Goal: Information Seeking & Learning: Check status

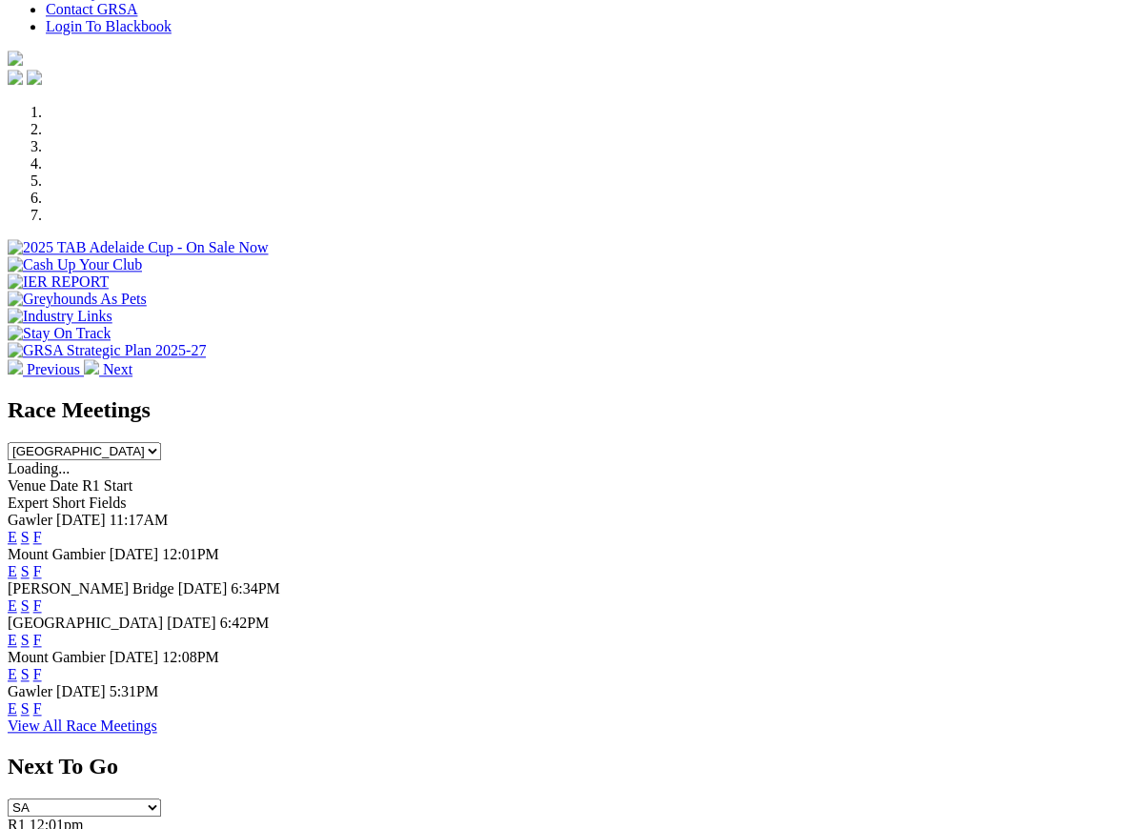
scroll to position [499, 0]
click at [42, 701] on link "F" at bounding box center [37, 709] width 9 height 16
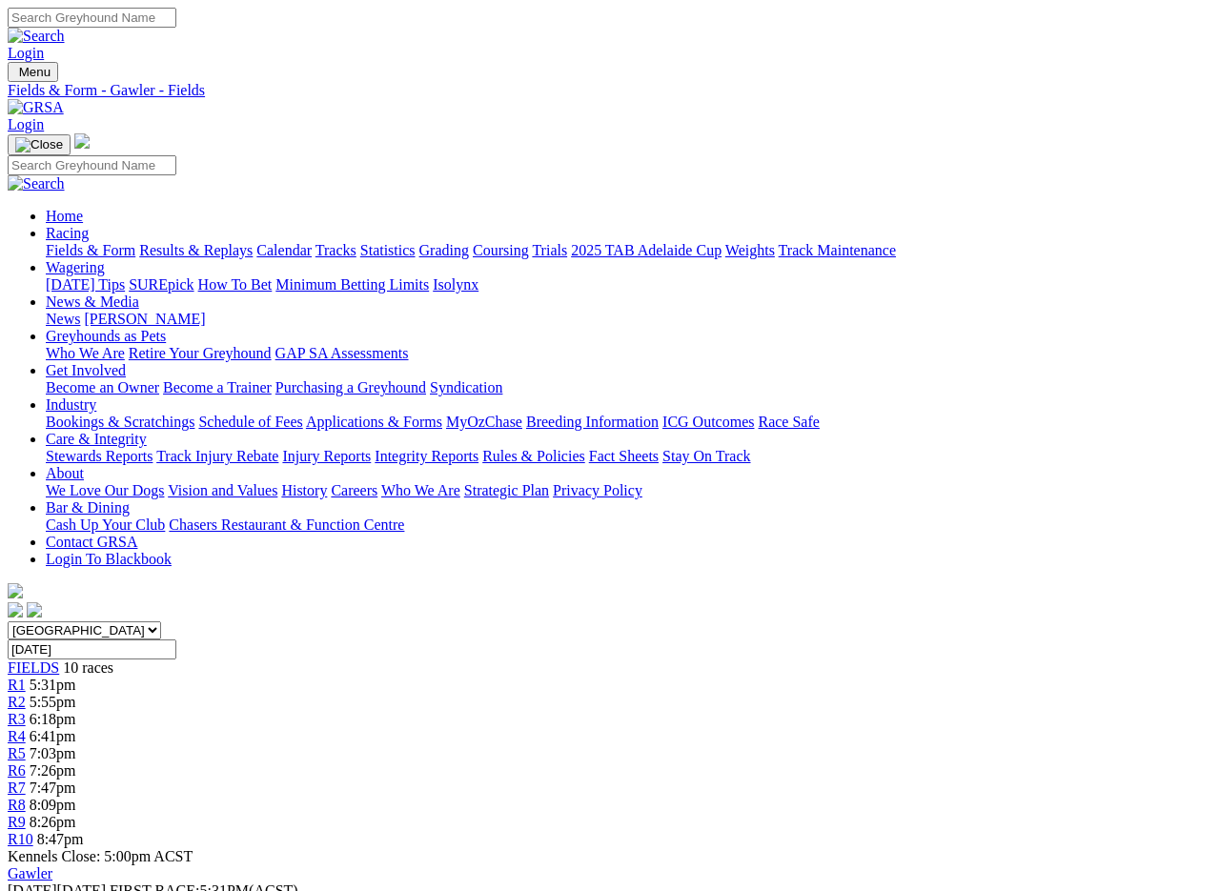
scroll to position [3, 0]
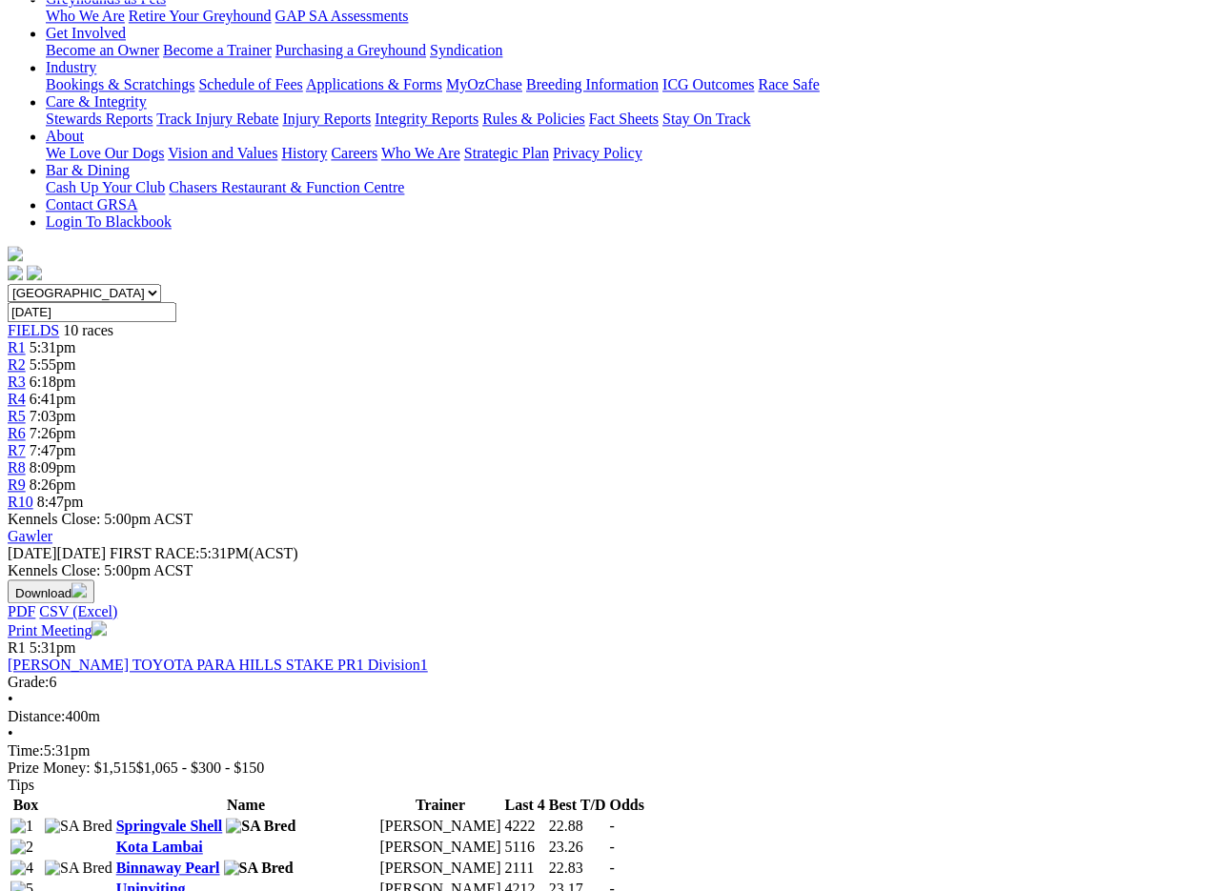
scroll to position [0, 0]
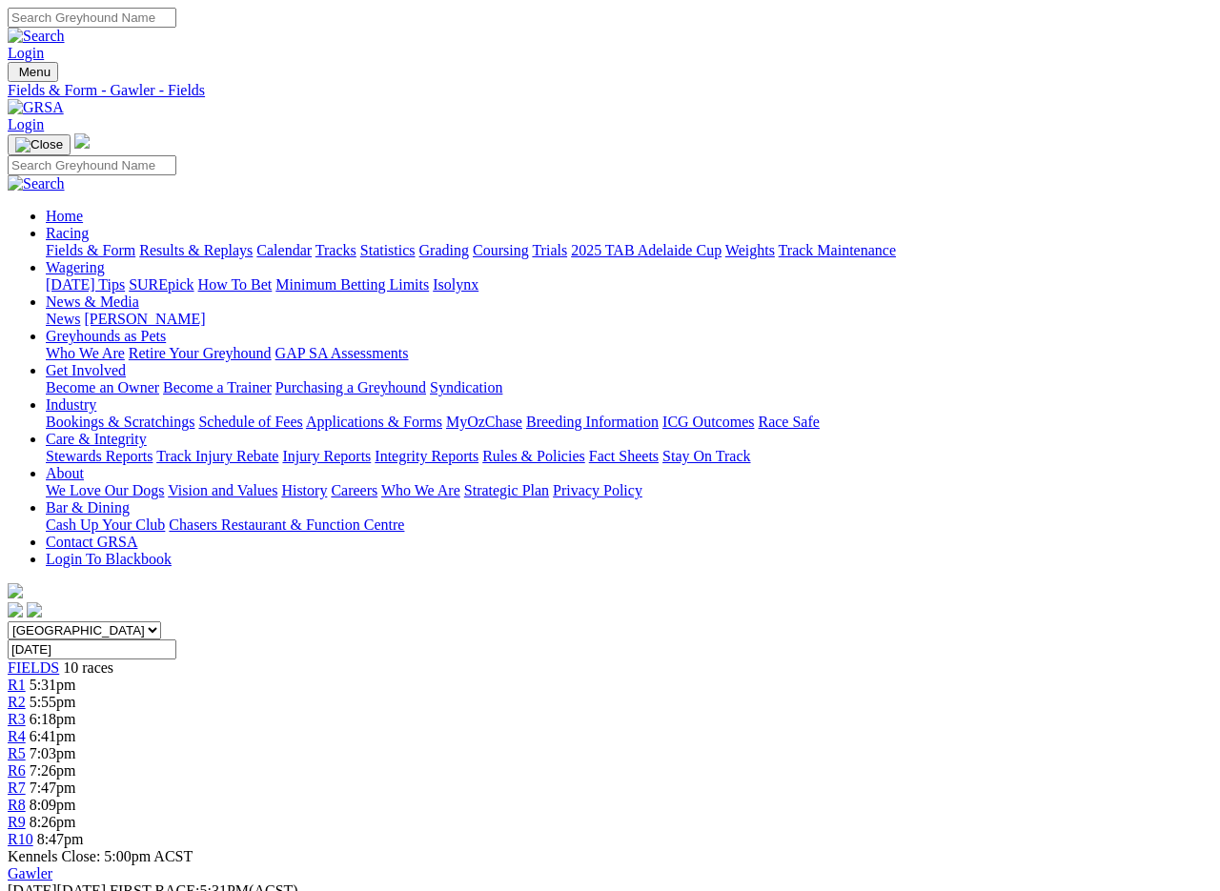
click at [236, 242] on link "Results & Replays" at bounding box center [195, 250] width 113 height 16
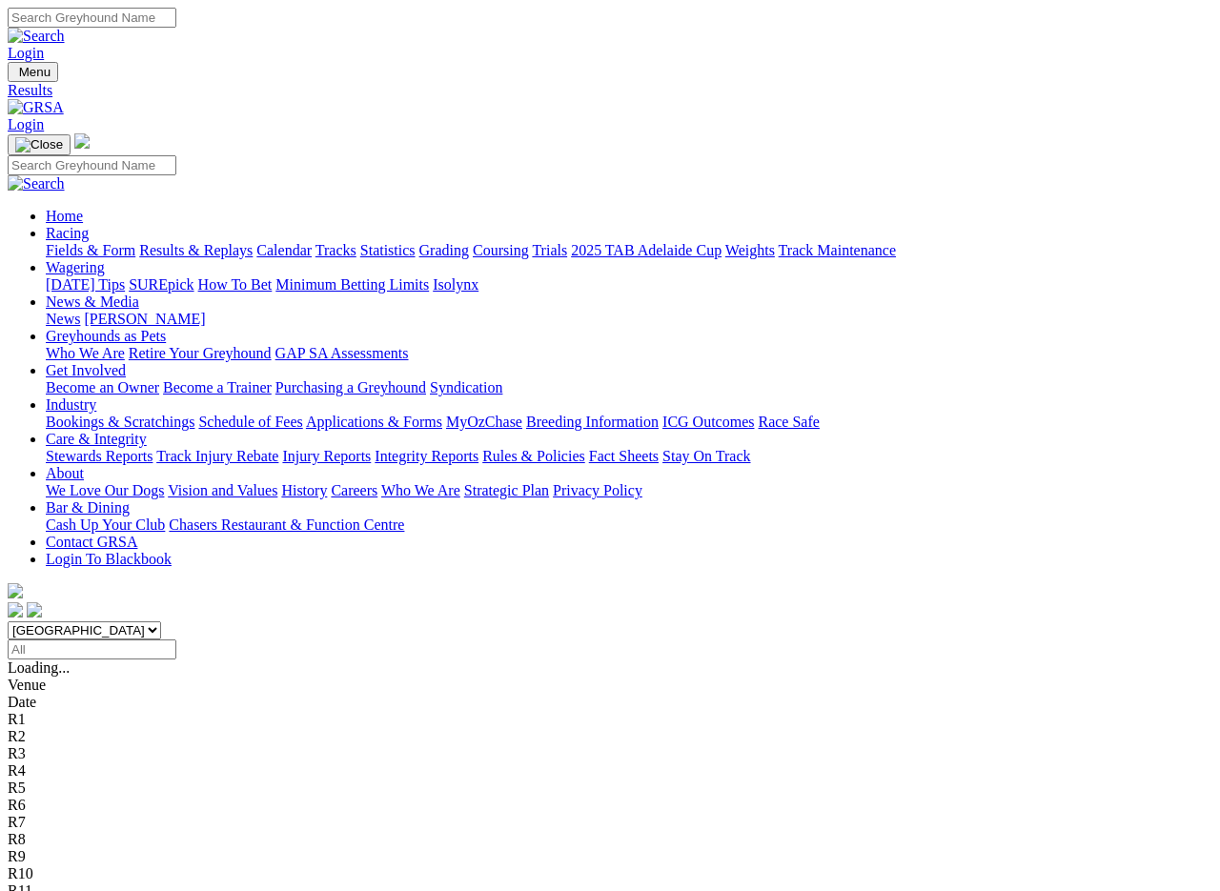
scroll to position [3, 0]
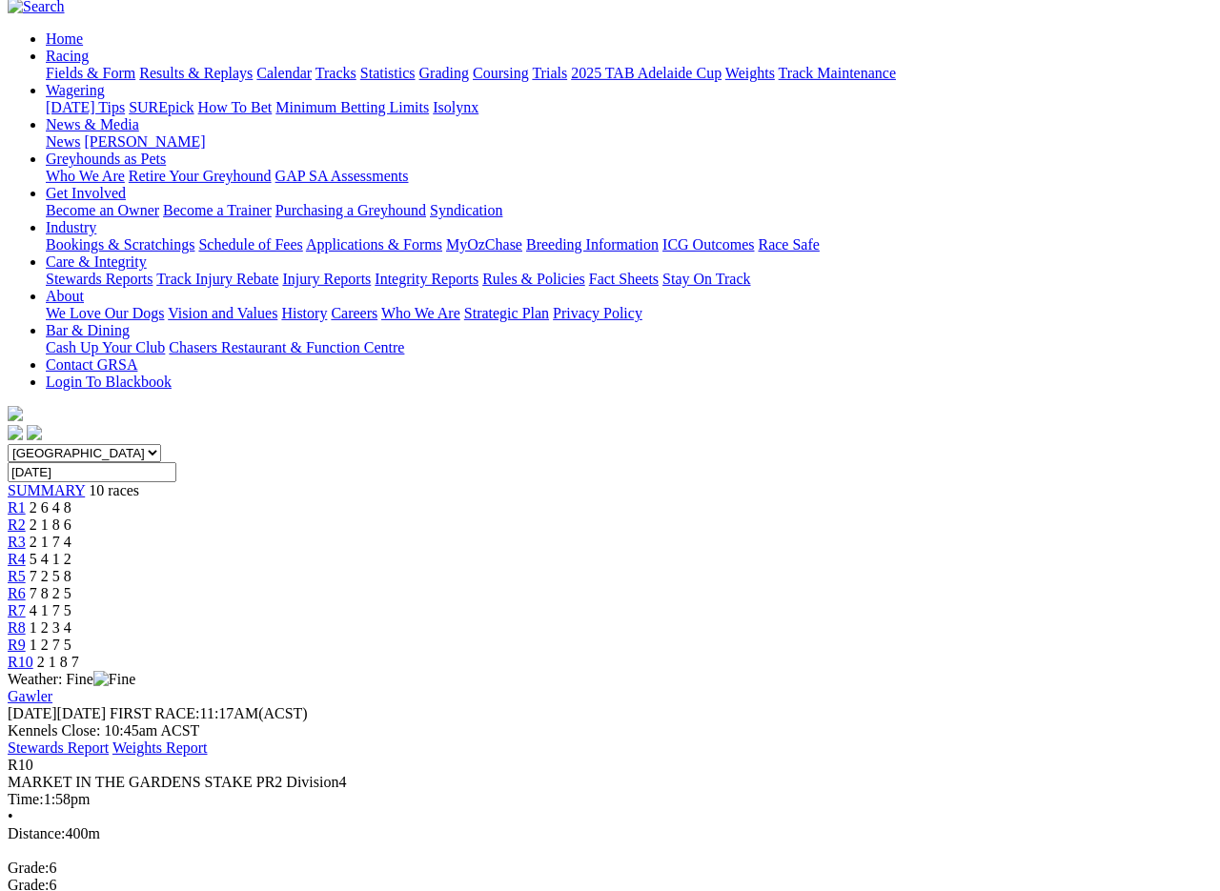
scroll to position [175, 0]
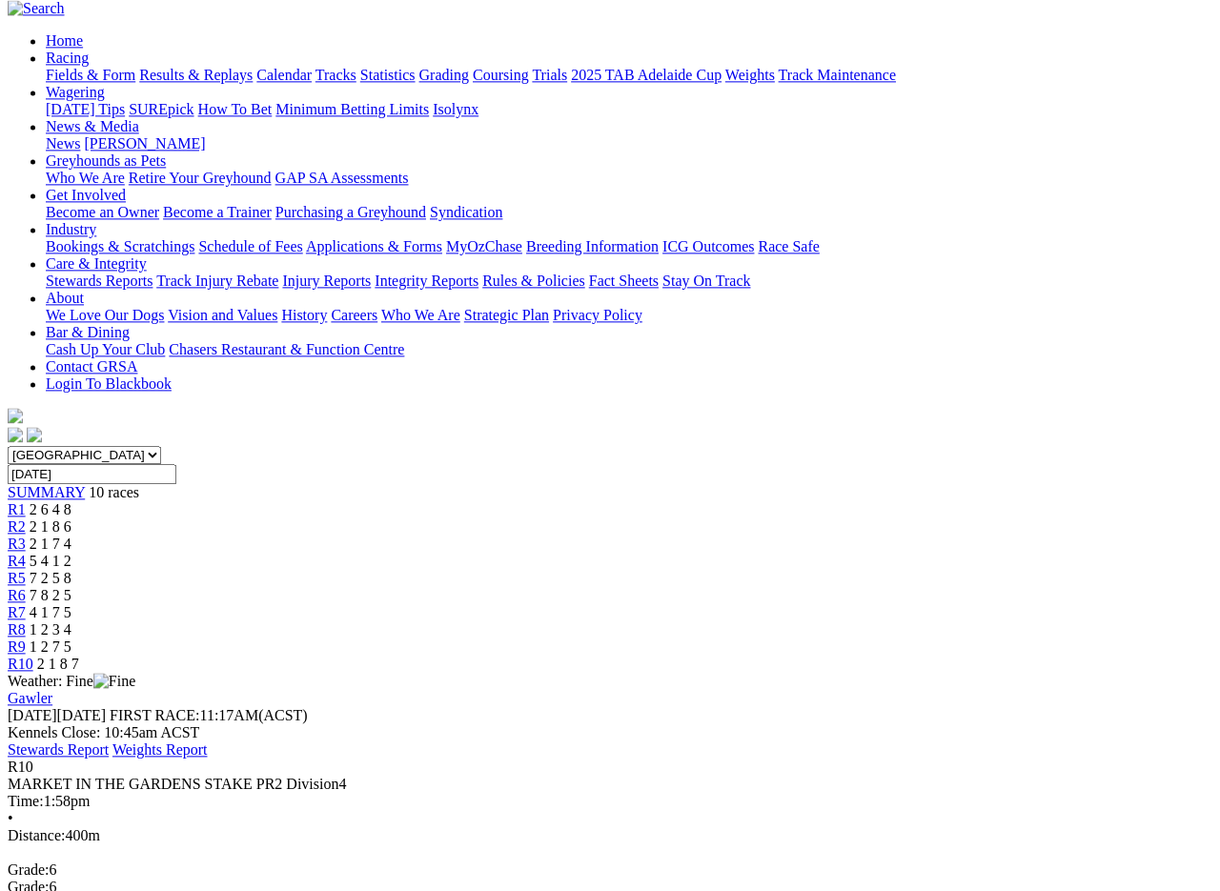
click at [26, 639] on span "R9" at bounding box center [17, 647] width 18 height 16
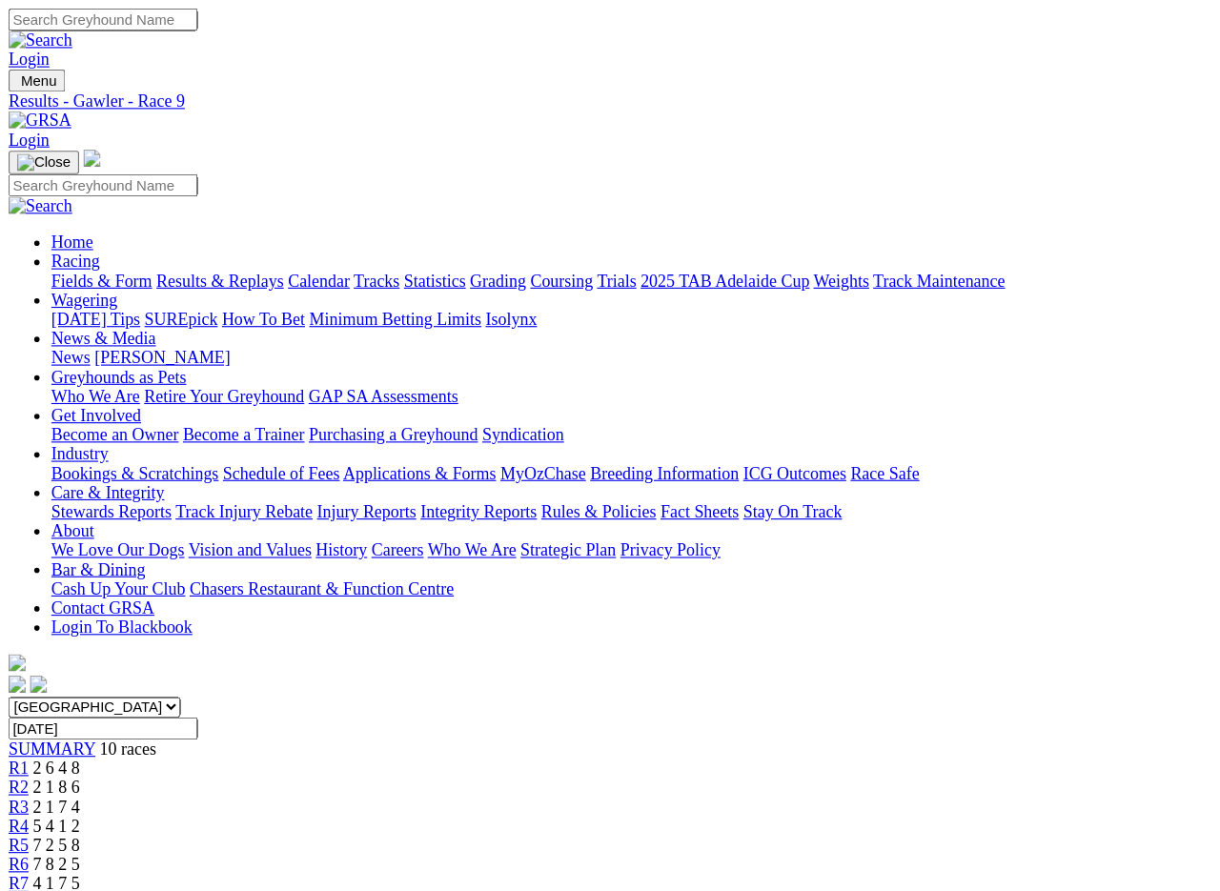
scroll to position [3, 0]
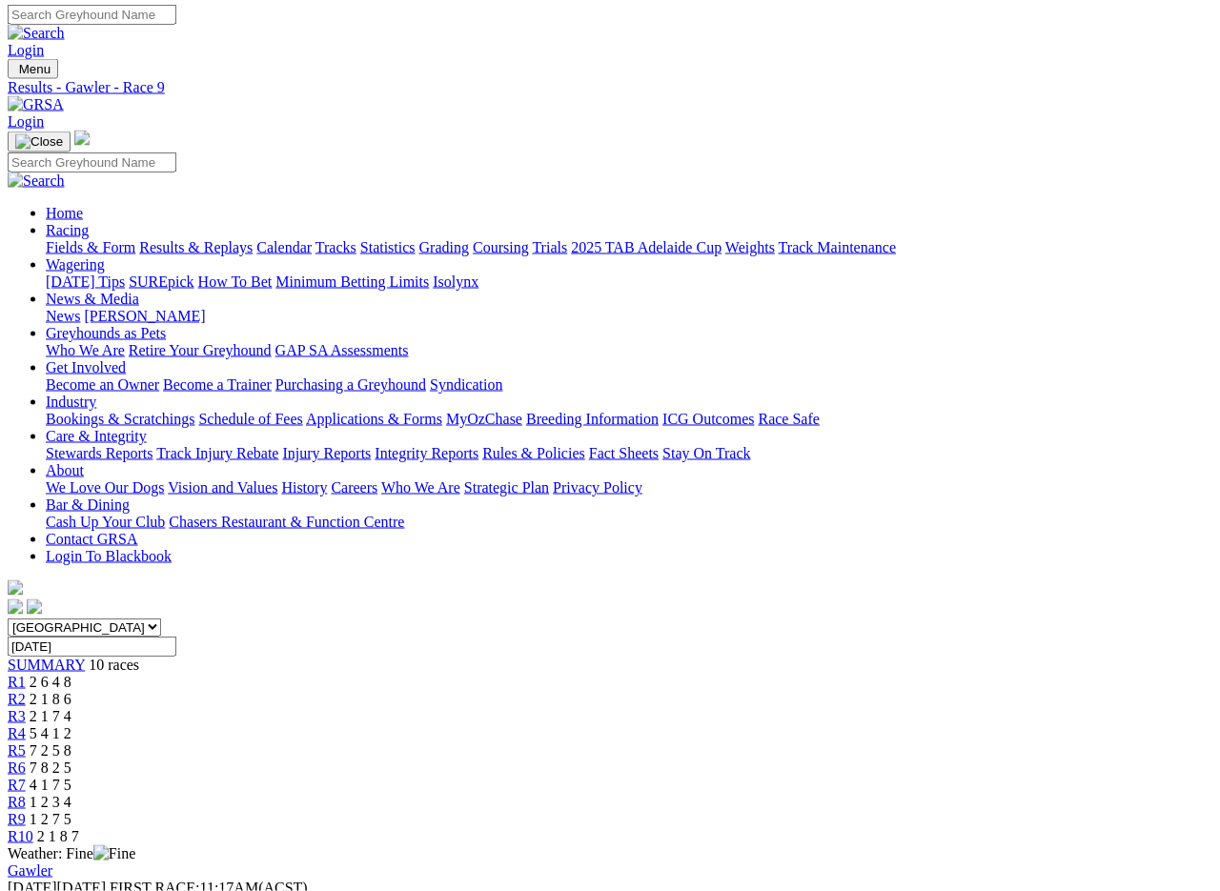
click at [26, 793] on span "R8" at bounding box center [17, 802] width 18 height 16
click at [26, 793] on link "R8" at bounding box center [17, 802] width 18 height 16
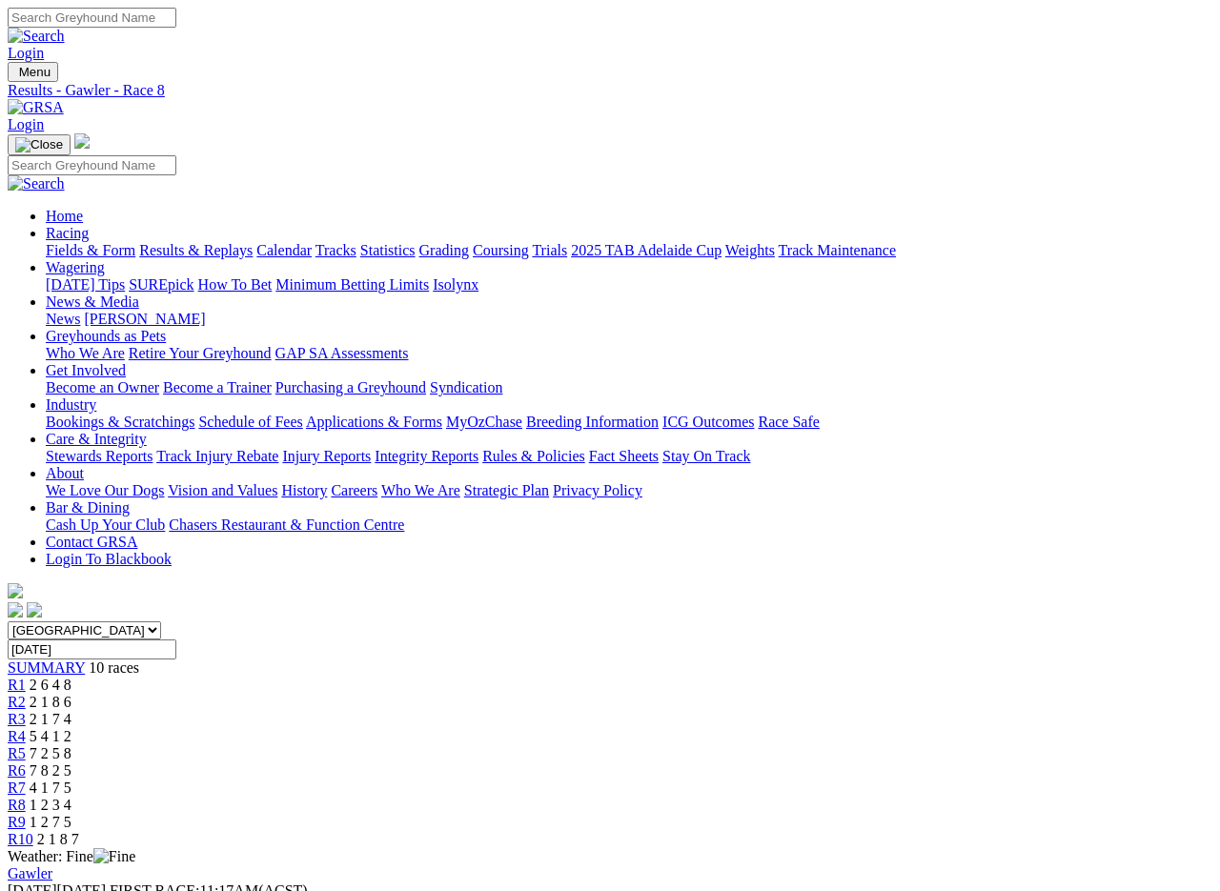
scroll to position [3, 0]
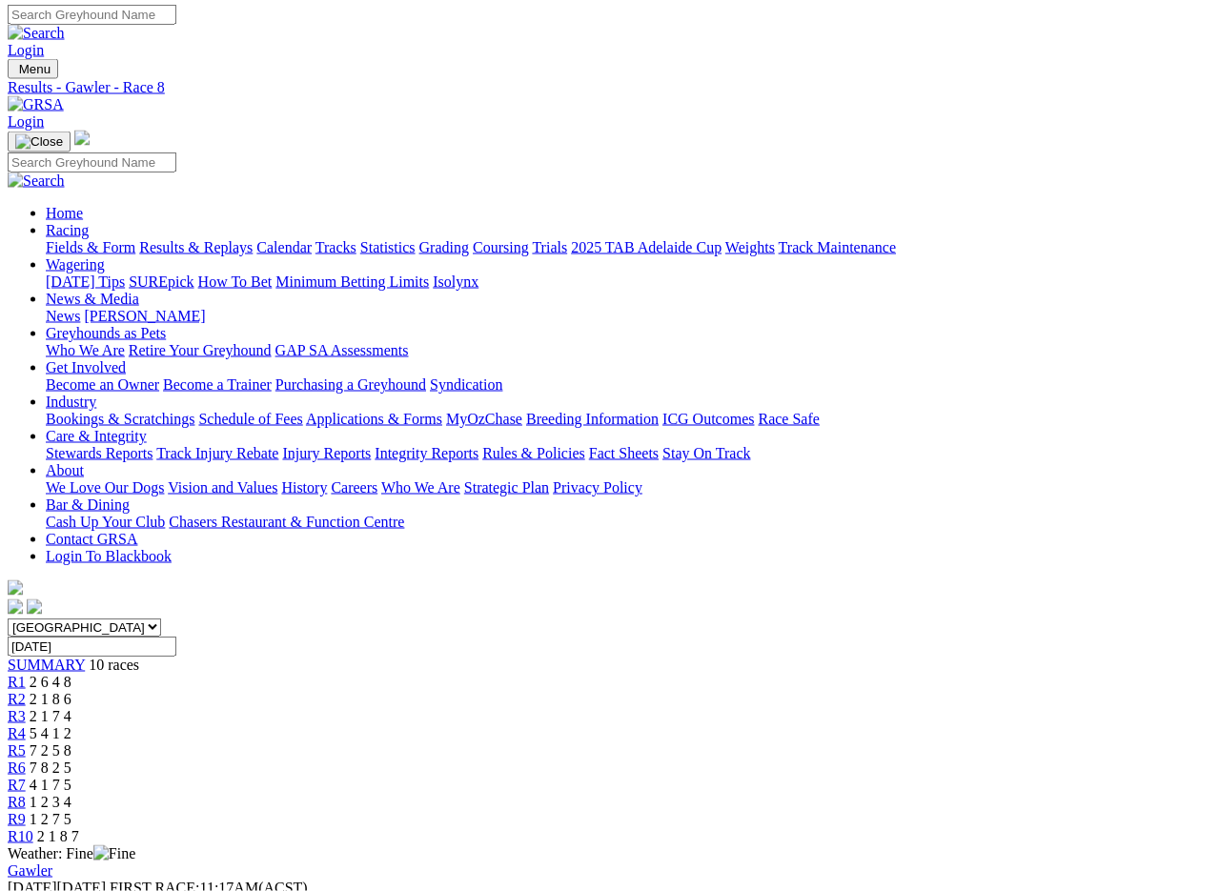
click at [26, 777] on link "R7" at bounding box center [17, 785] width 18 height 16
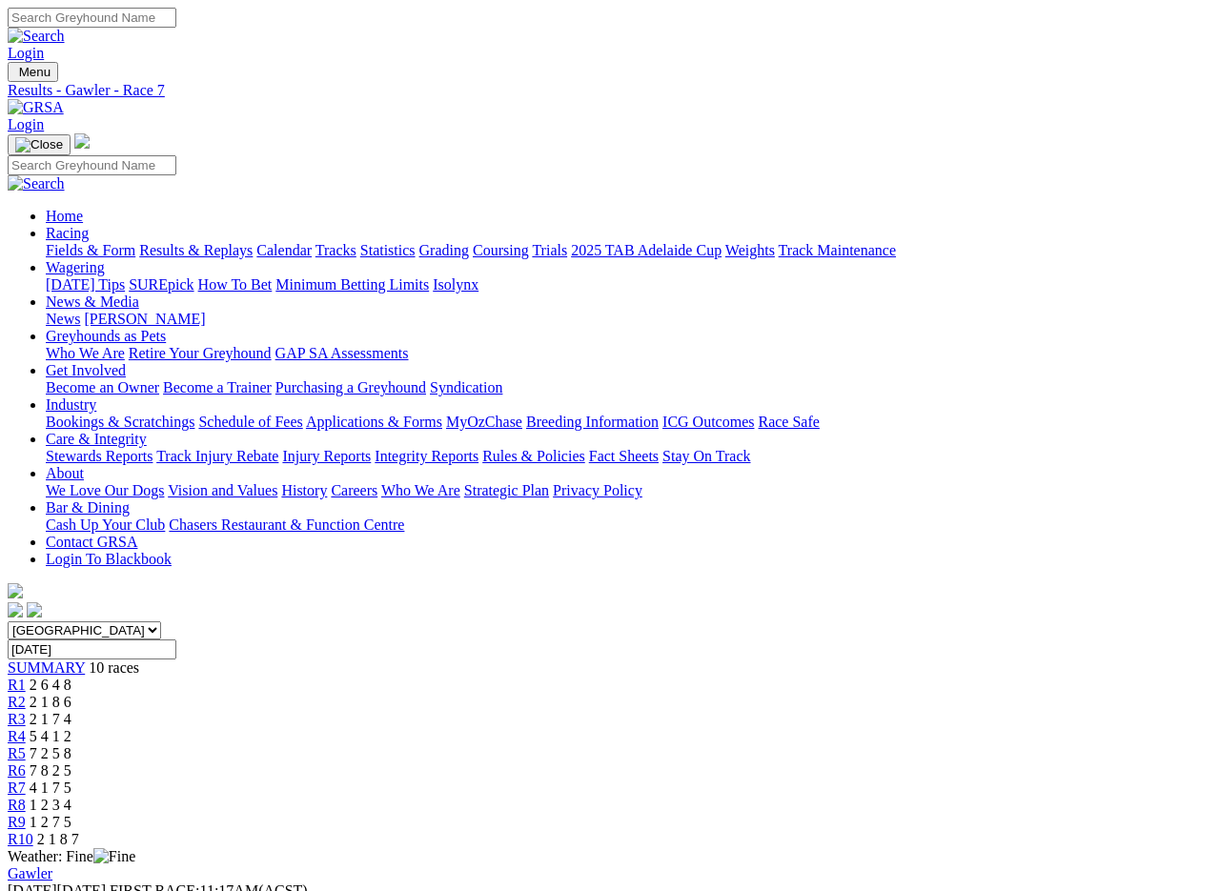
scroll to position [87, 0]
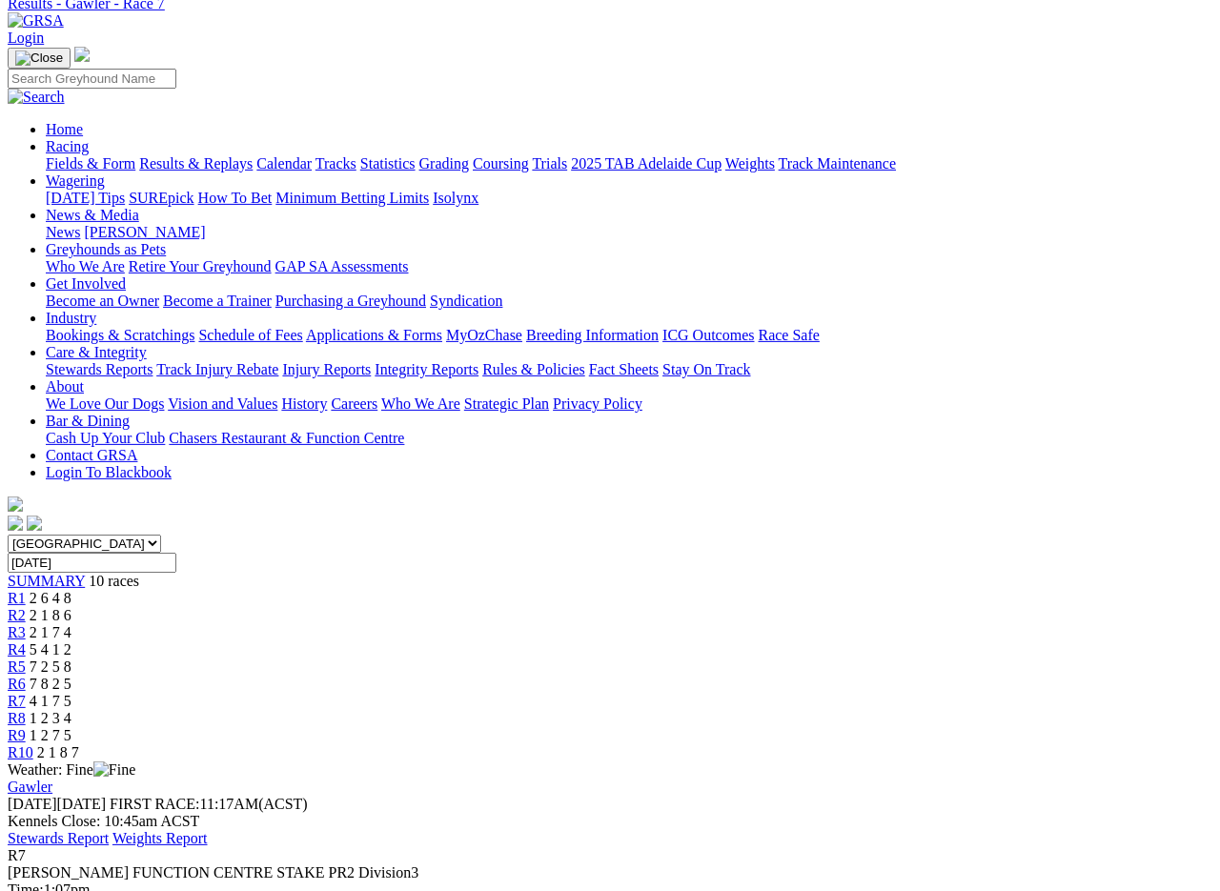
click at [26, 676] on span "R6" at bounding box center [17, 684] width 18 height 16
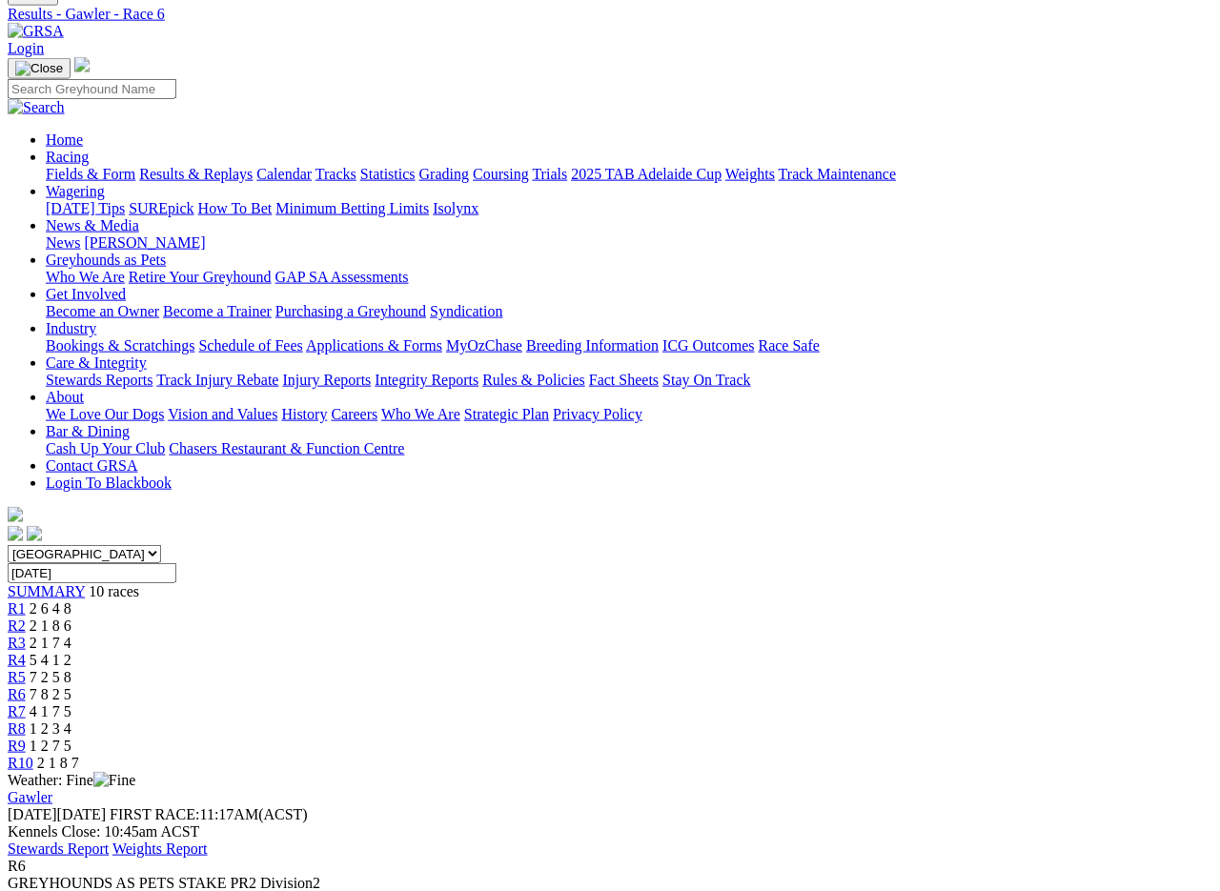
scroll to position [80, 0]
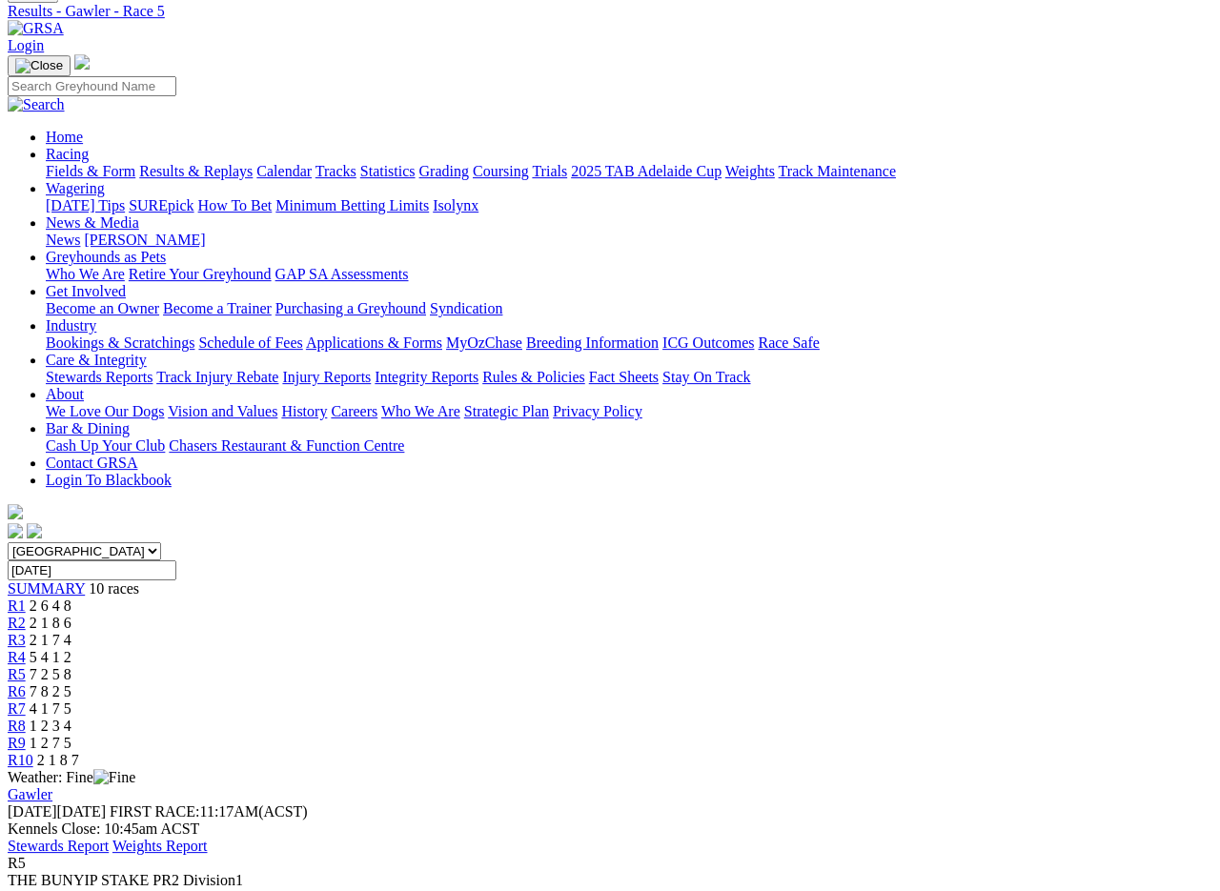
scroll to position [79, 0]
click at [26, 649] on span "R4" at bounding box center [17, 657] width 18 height 16
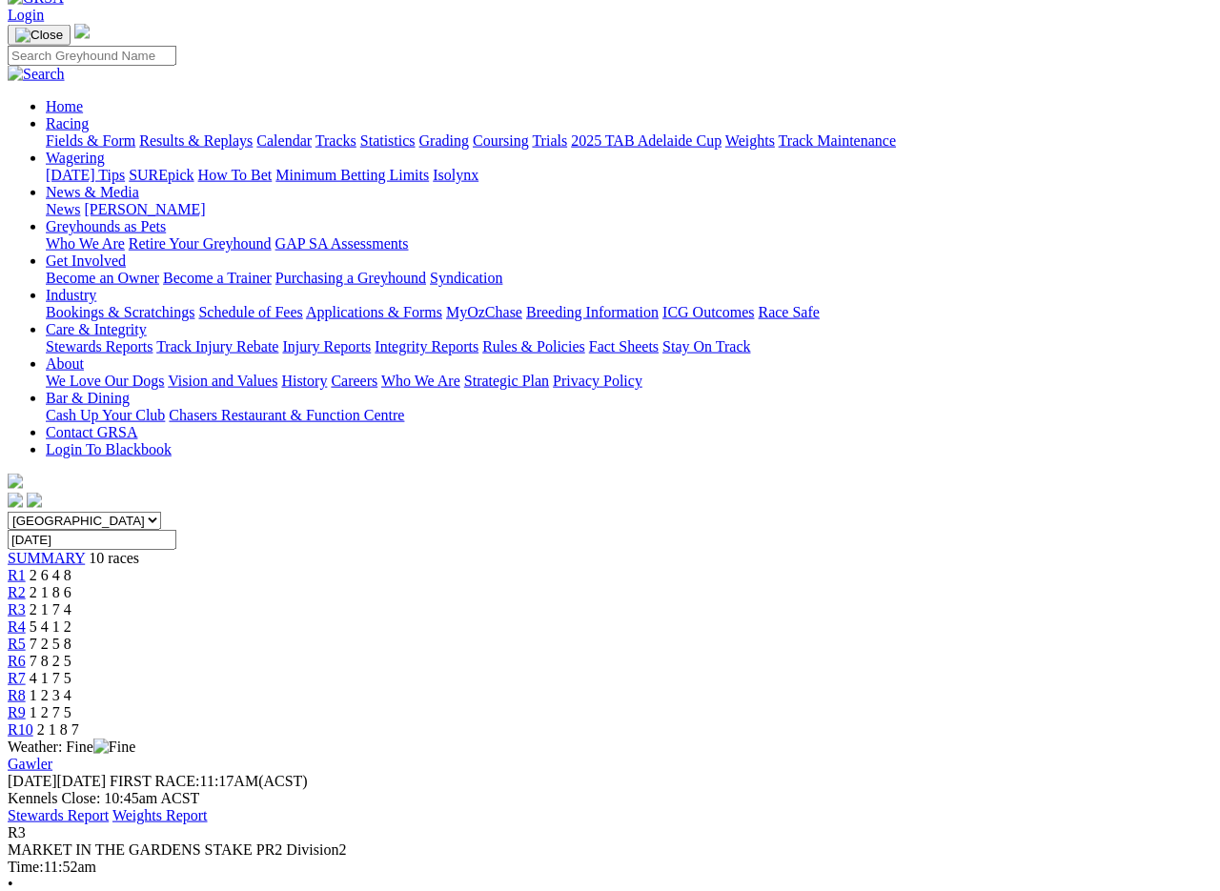
scroll to position [110, 0]
click at [26, 584] on span "R2" at bounding box center [17, 592] width 18 height 16
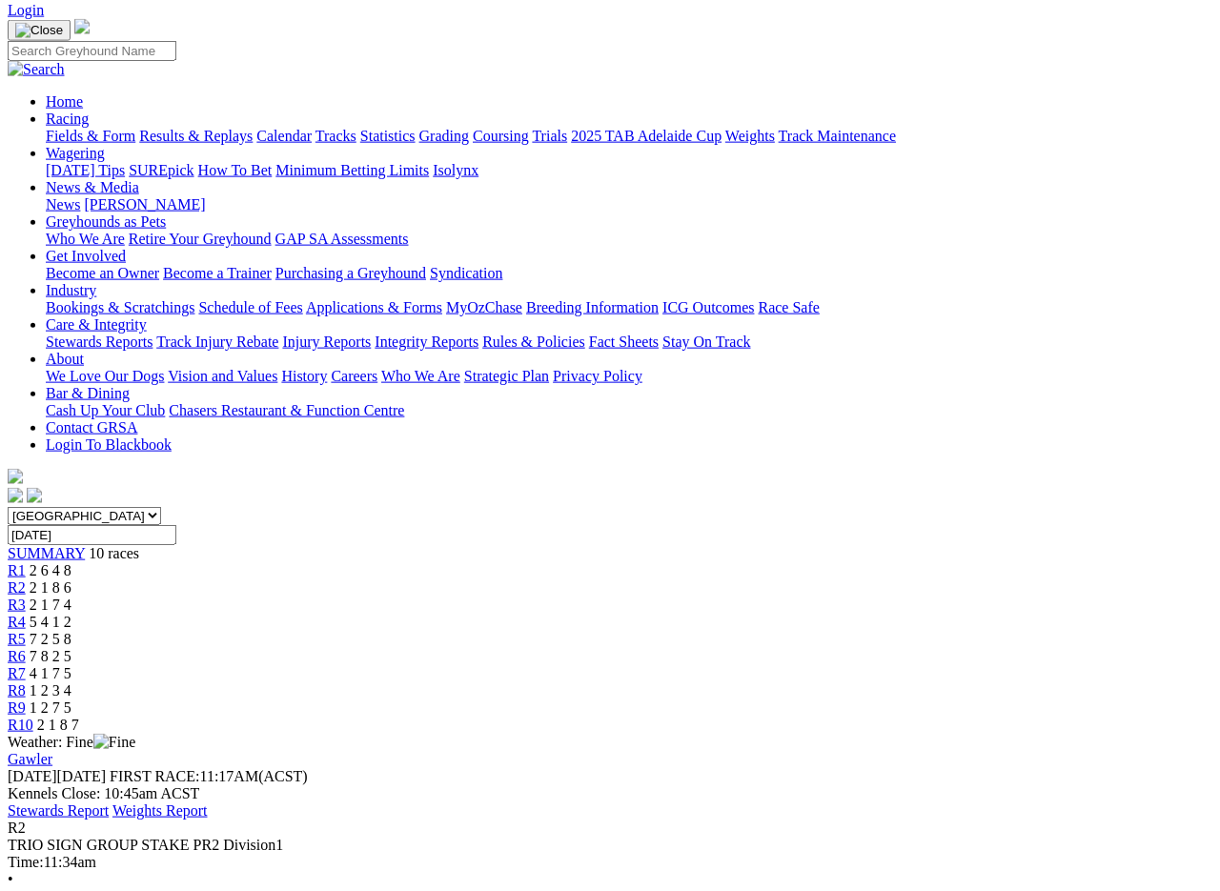
scroll to position [115, 0]
click at [26, 561] on span "R1" at bounding box center [17, 569] width 18 height 16
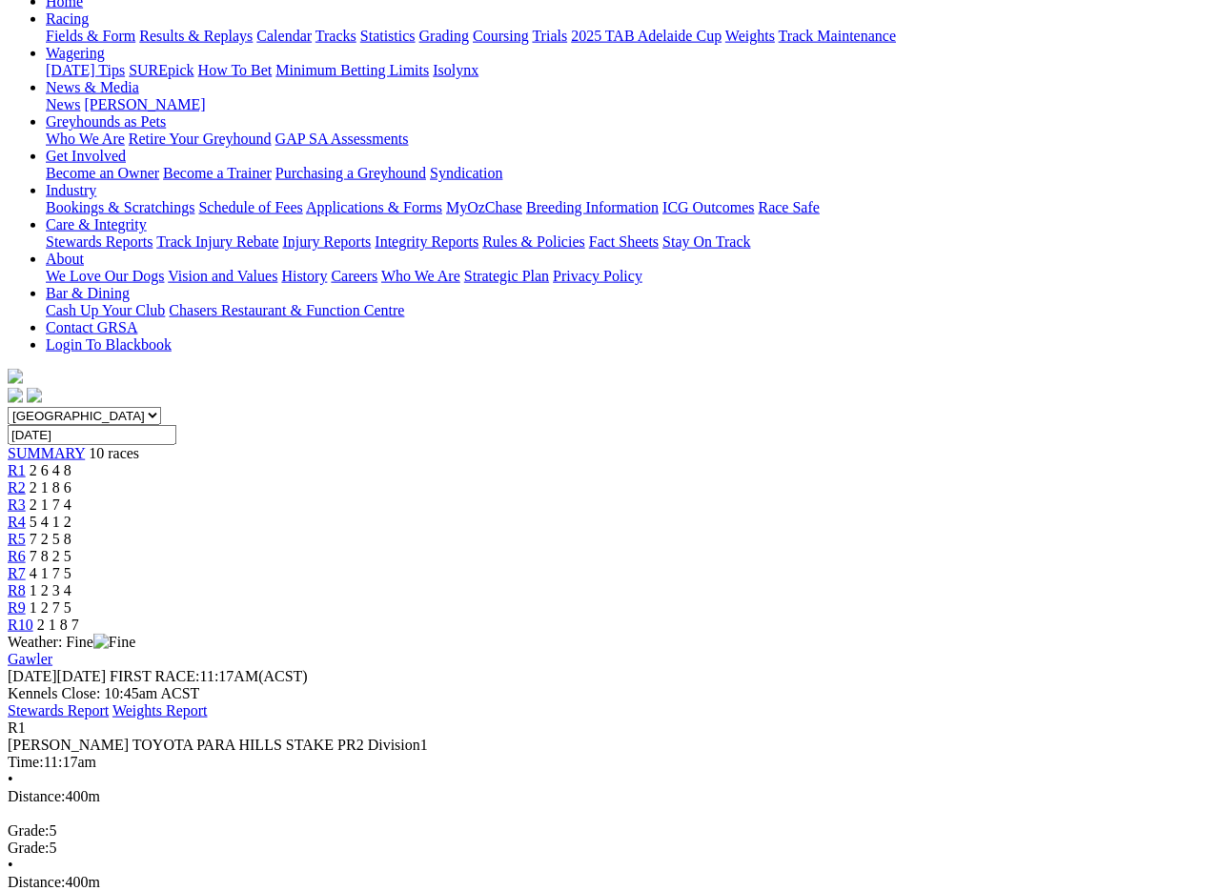
scroll to position [215, 0]
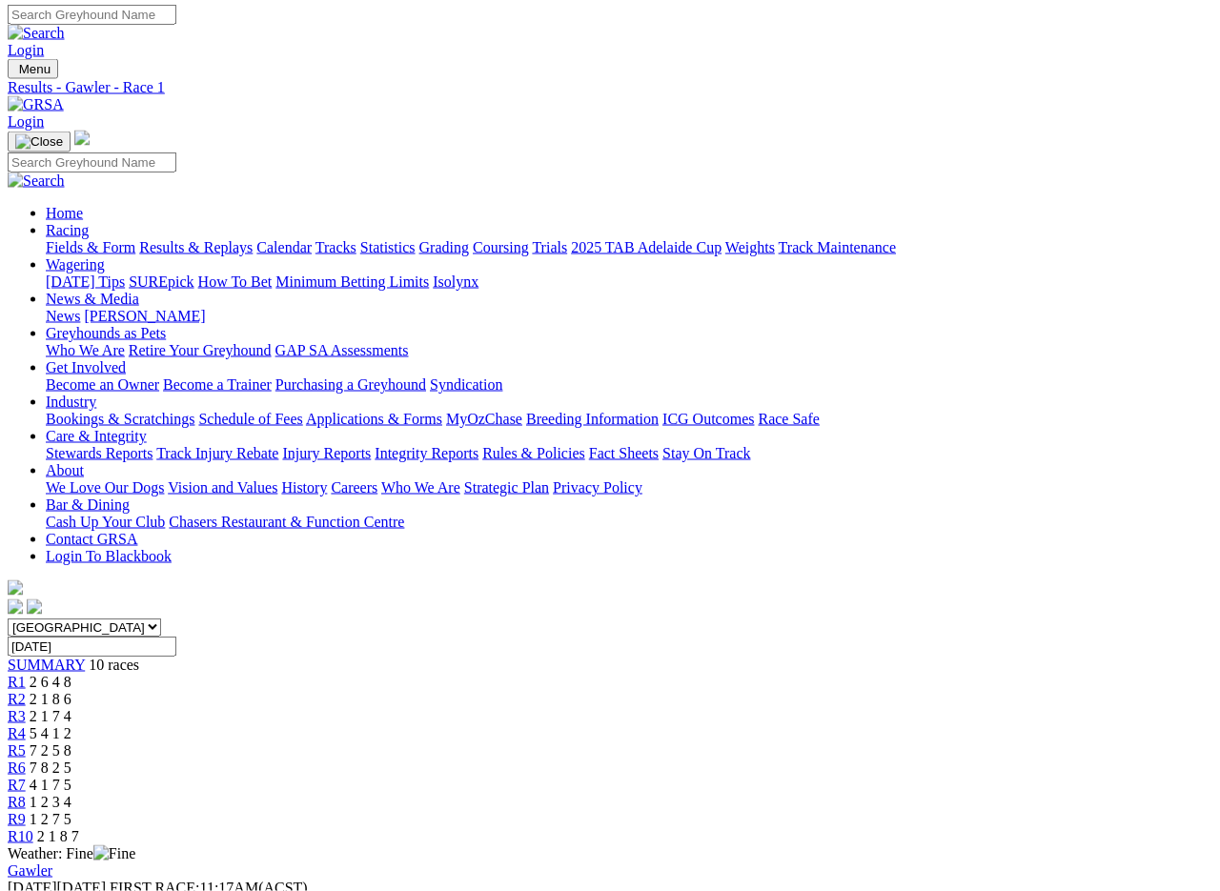
scroll to position [3, 0]
click at [222, 239] on link "Results & Replays" at bounding box center [195, 247] width 113 height 16
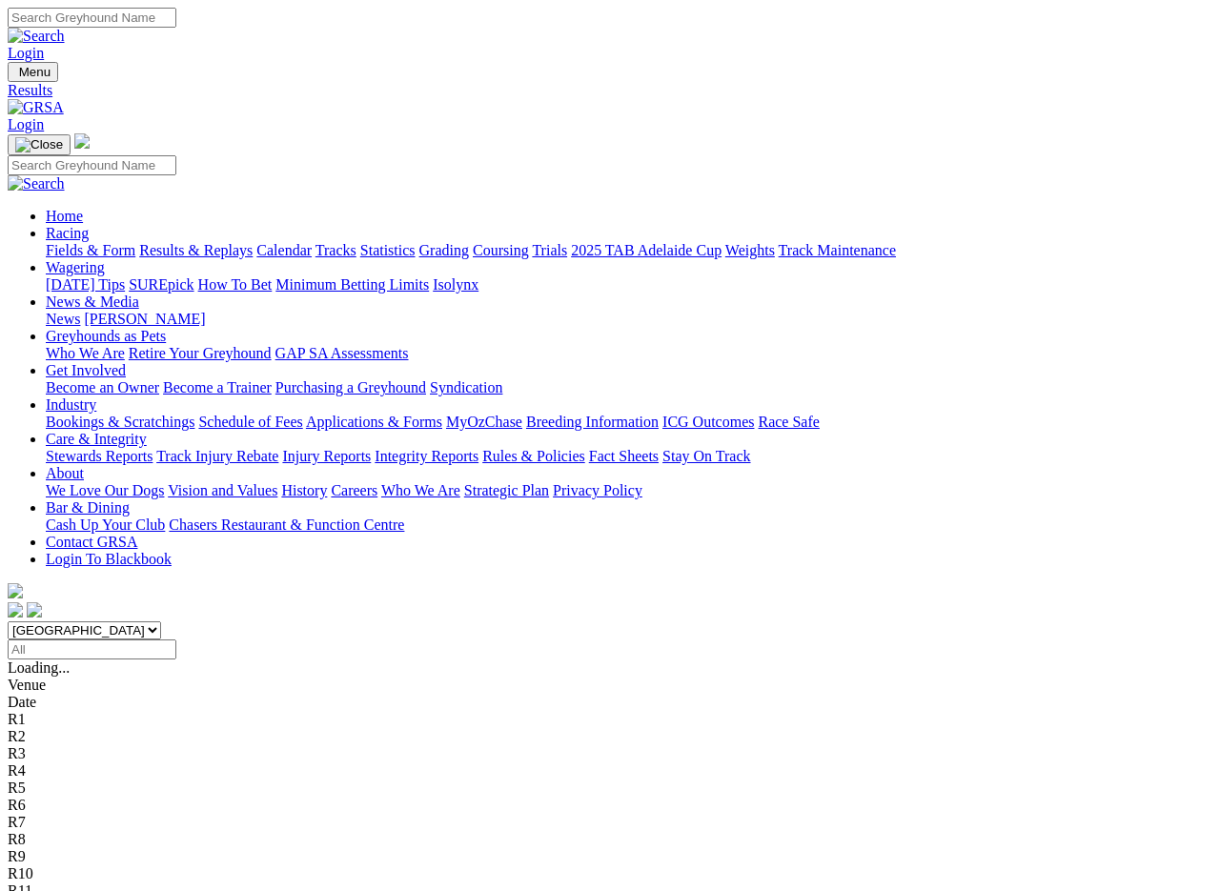
scroll to position [3, 0]
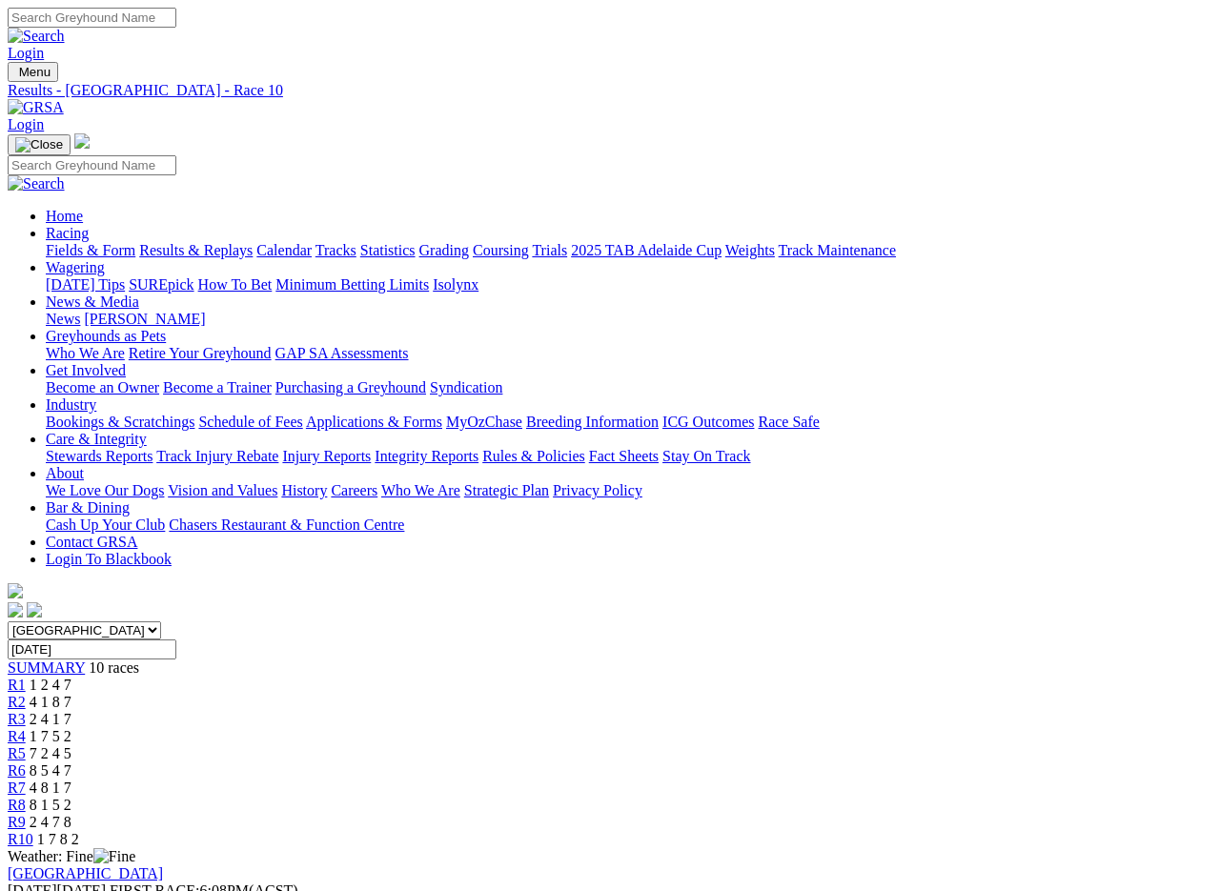
scroll to position [3, 0]
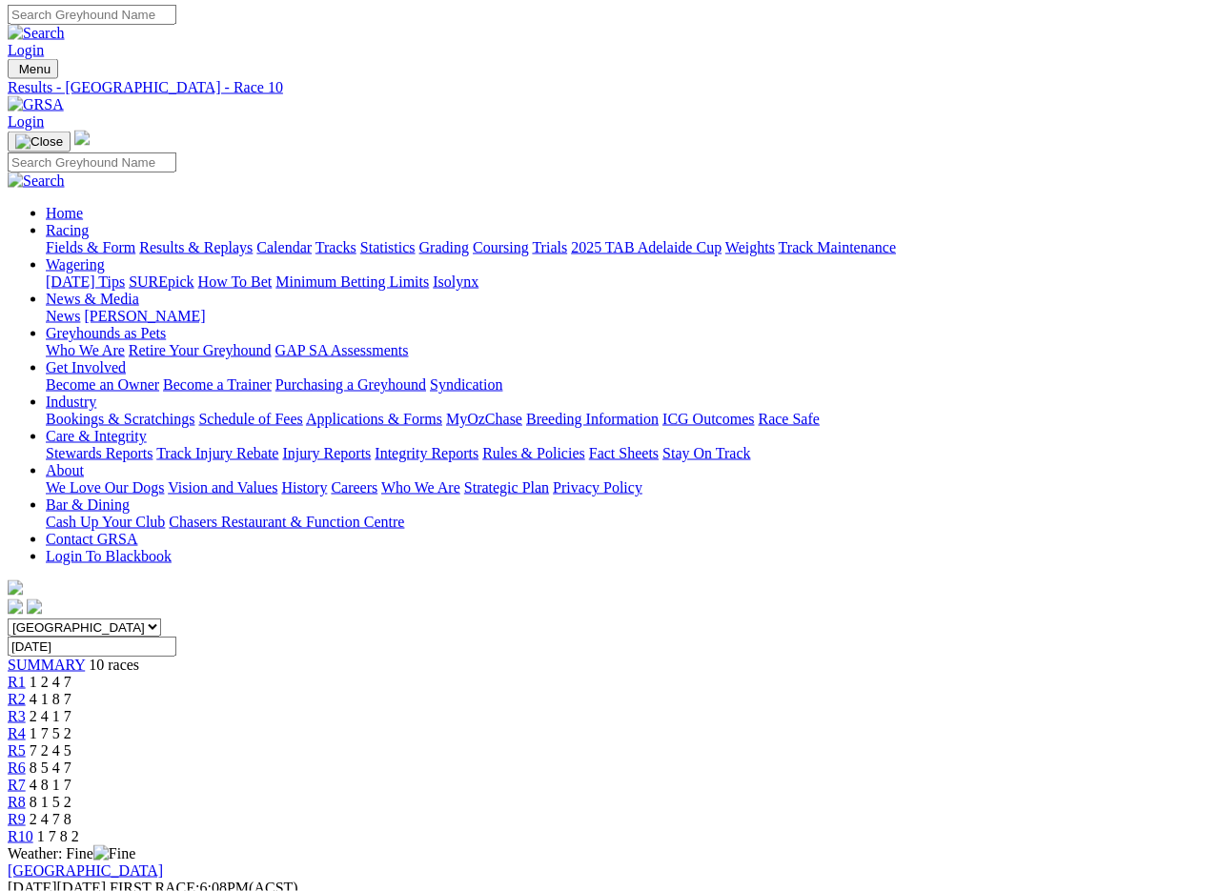
click at [219, 239] on link "Results & Replays" at bounding box center [195, 247] width 113 height 16
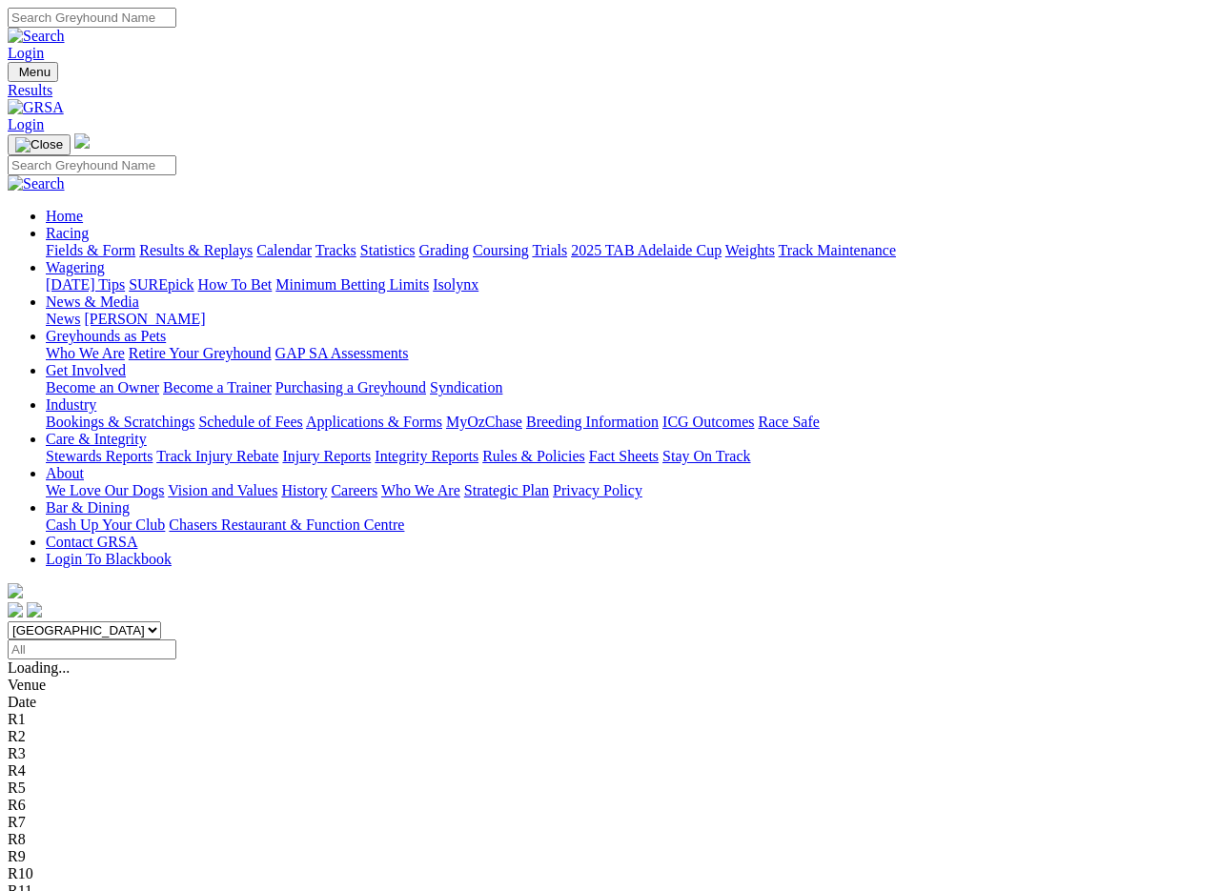
scroll to position [3, 0]
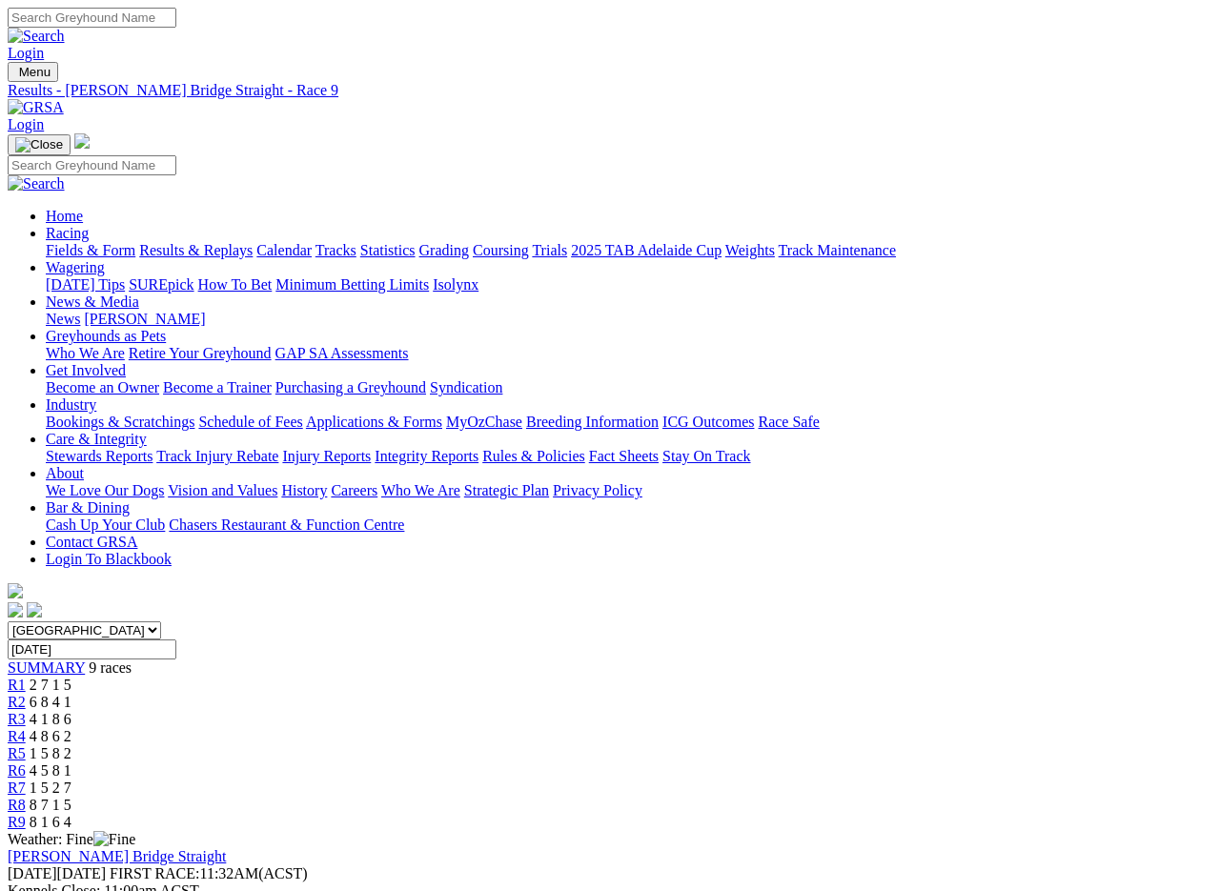
scroll to position [3, 0]
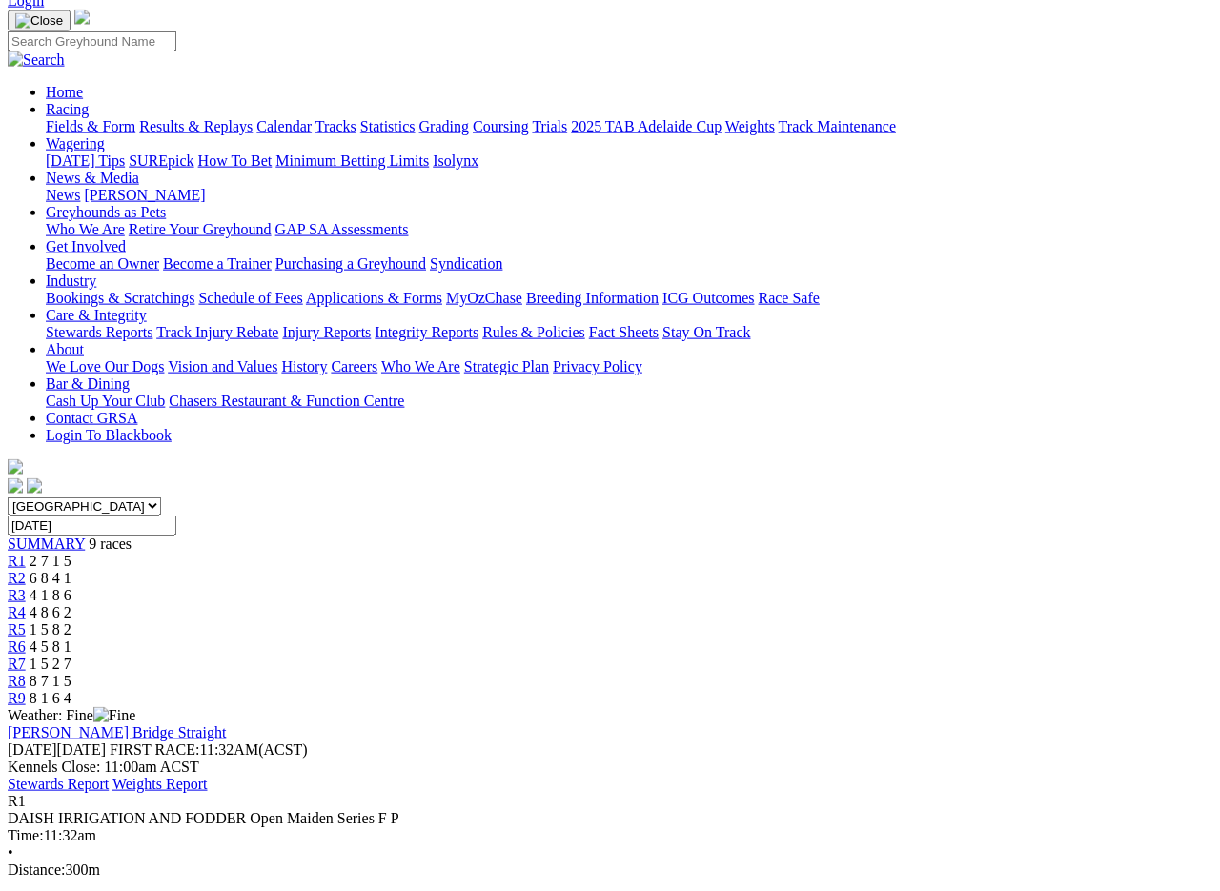
scroll to position [125, 0]
click at [67, 117] on link "Fields & Form" at bounding box center [91, 125] width 90 height 16
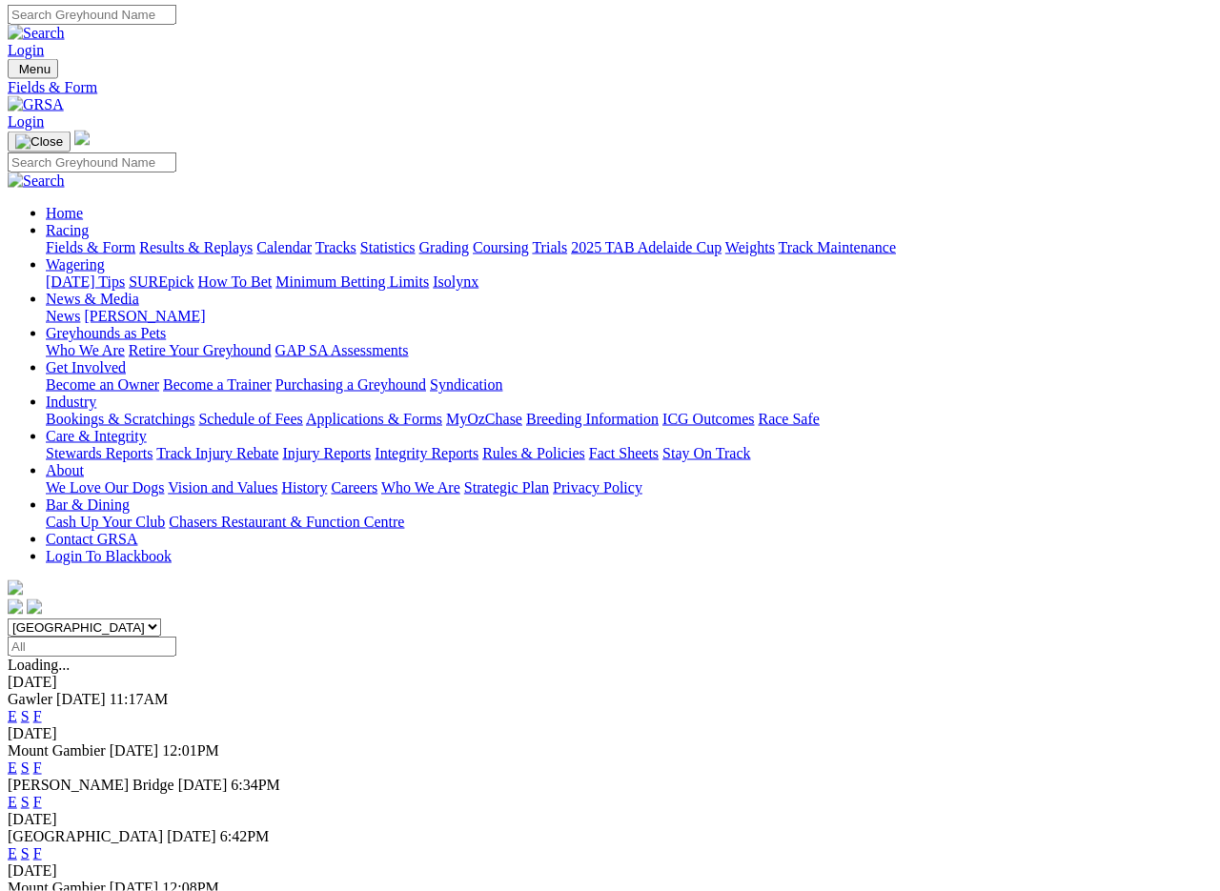
scroll to position [3, 0]
click at [42, 760] on link "F" at bounding box center [37, 768] width 9 height 16
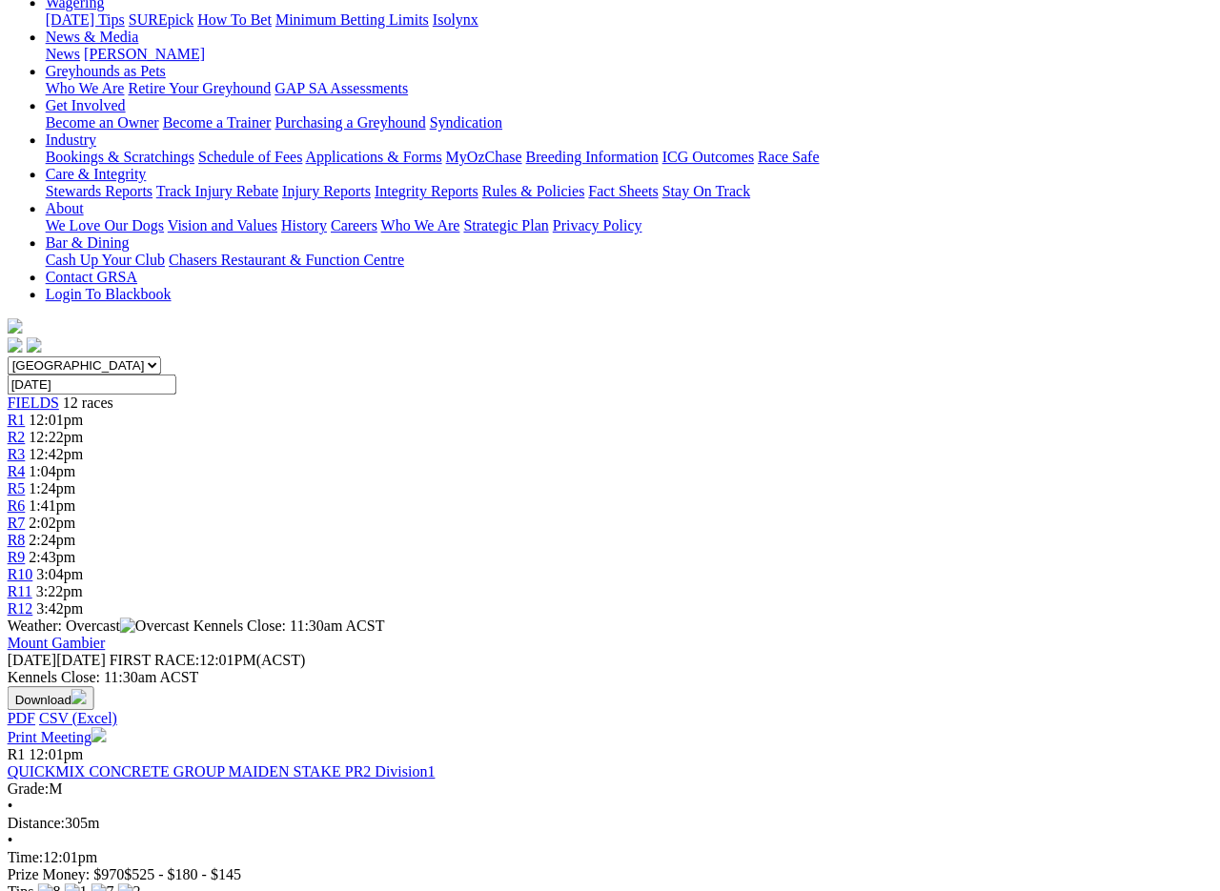
scroll to position [296, 5]
